Goal: Transaction & Acquisition: Purchase product/service

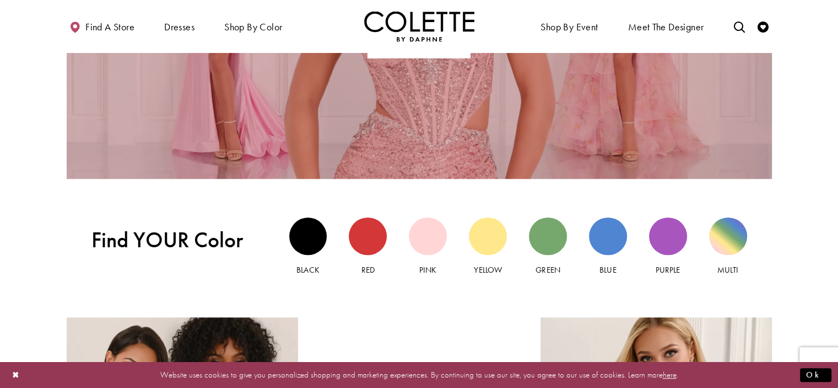
scroll to position [827, 0]
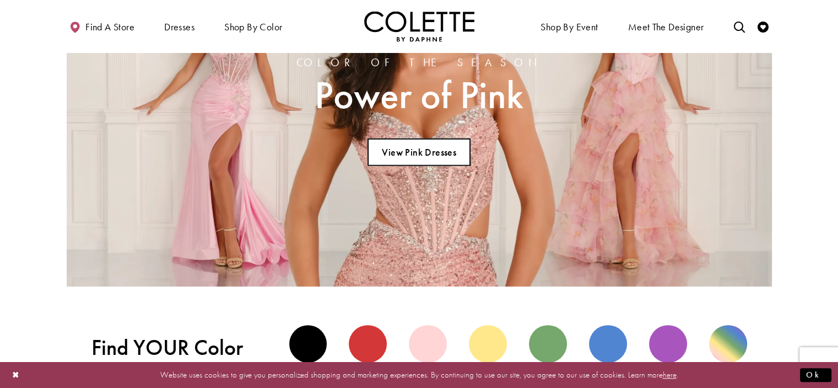
click at [423, 150] on link "View Pink Dresses" at bounding box center [419, 152] width 103 height 28
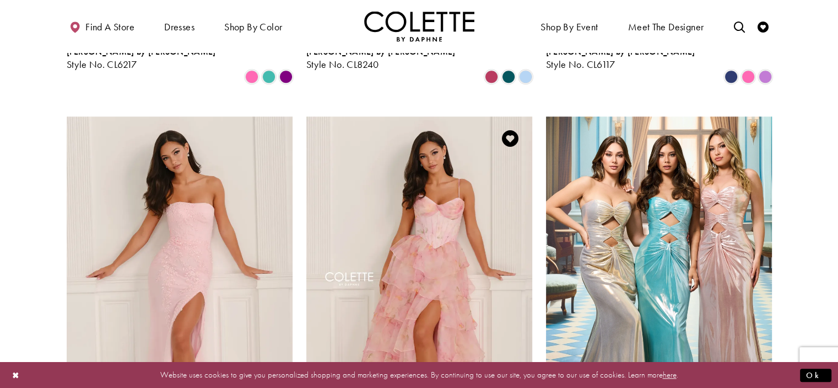
scroll to position [1268, 0]
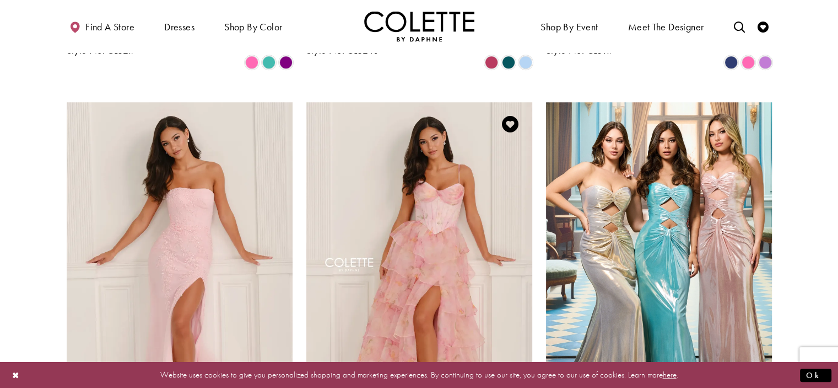
click at [446, 199] on img "Visit Colette by Daphne Style No. CL6123 Page" at bounding box center [419, 266] width 226 height 329
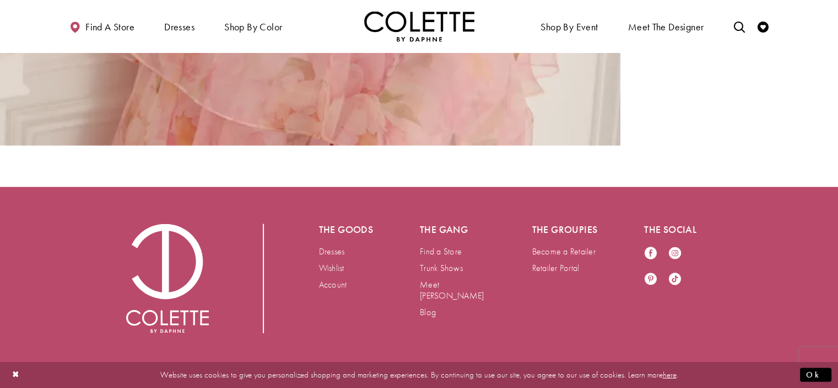
scroll to position [2818, 0]
